Goal: Task Accomplishment & Management: Use online tool/utility

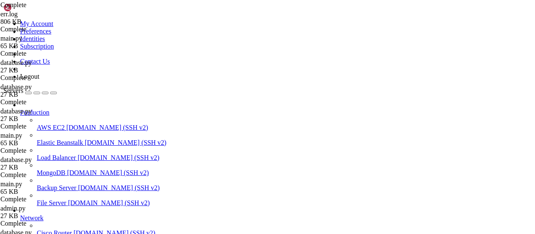
scroll to position [0, 0]
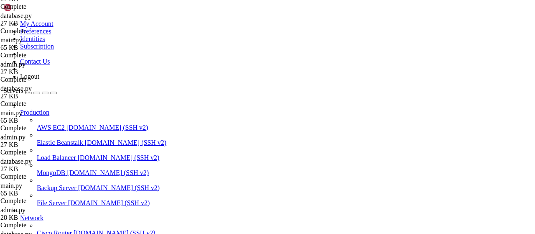
scroll to position [713, 0]
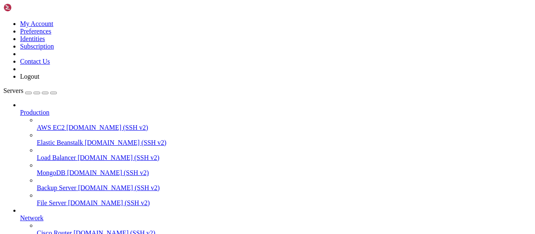
drag, startPoint x: 223, startPoint y: 215, endPoint x: 128, endPoint y: 125, distance: 130.9
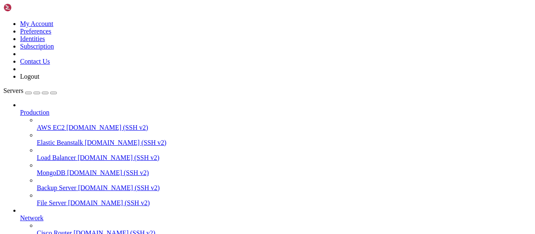
type textarea "ValueError: no active connection"
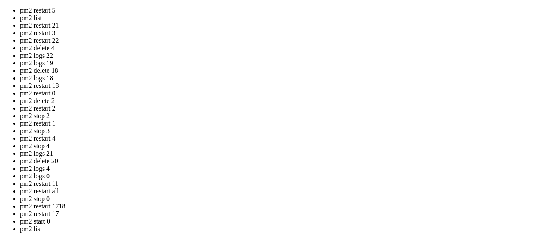
drag, startPoint x: 110, startPoint y: 99, endPoint x: 213, endPoint y: 137, distance: 109.6
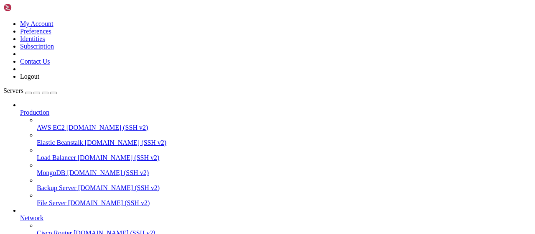
scroll to position [1425, 0]
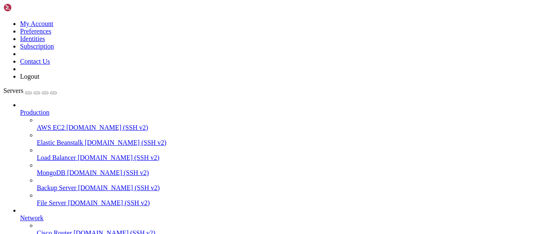
drag, startPoint x: 231, startPoint y: 215, endPoint x: 80, endPoint y: -13, distance: 273.3
type textarea "Traceback (most recent call last): File "/root/LinkQuest/database.py", line 269…"
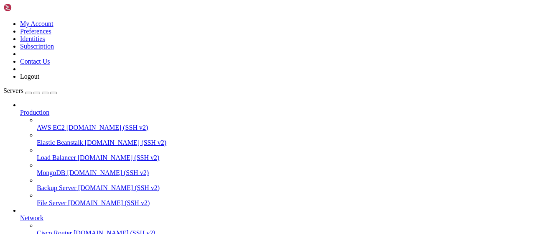
scroll to position [1739, 0]
